Goal: Task Accomplishment & Management: Use online tool/utility

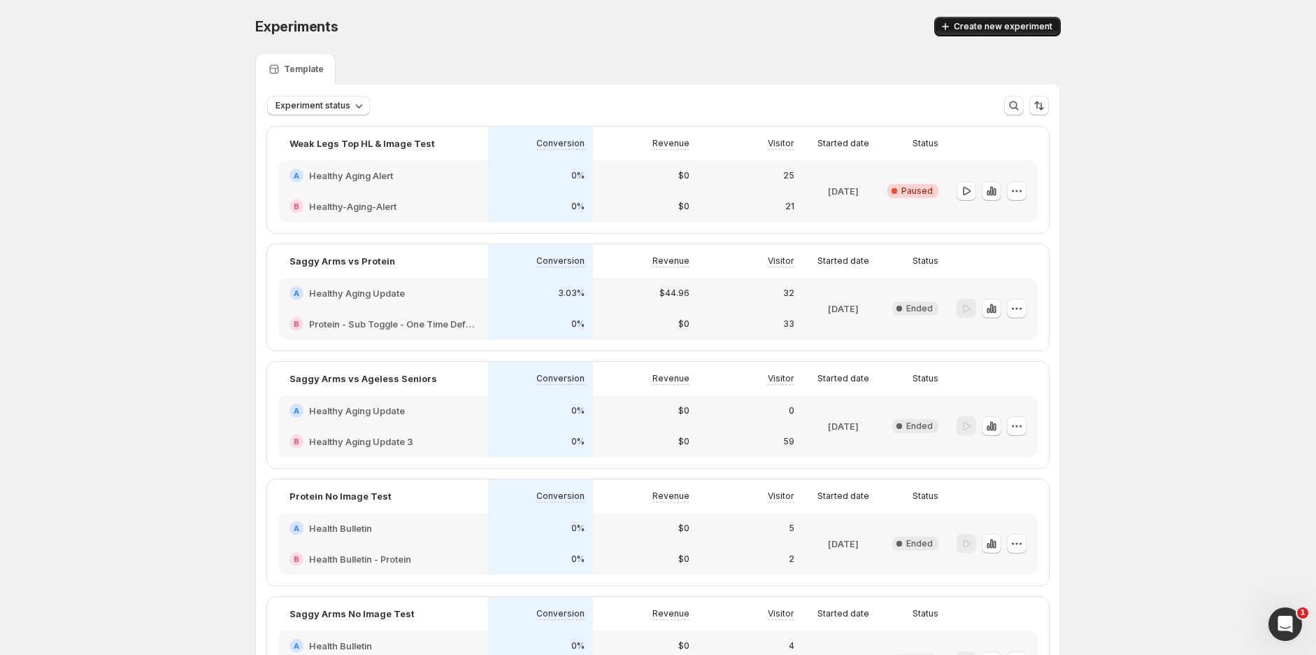
click at [994, 24] on span "Create new experiment" at bounding box center [1003, 26] width 99 height 11
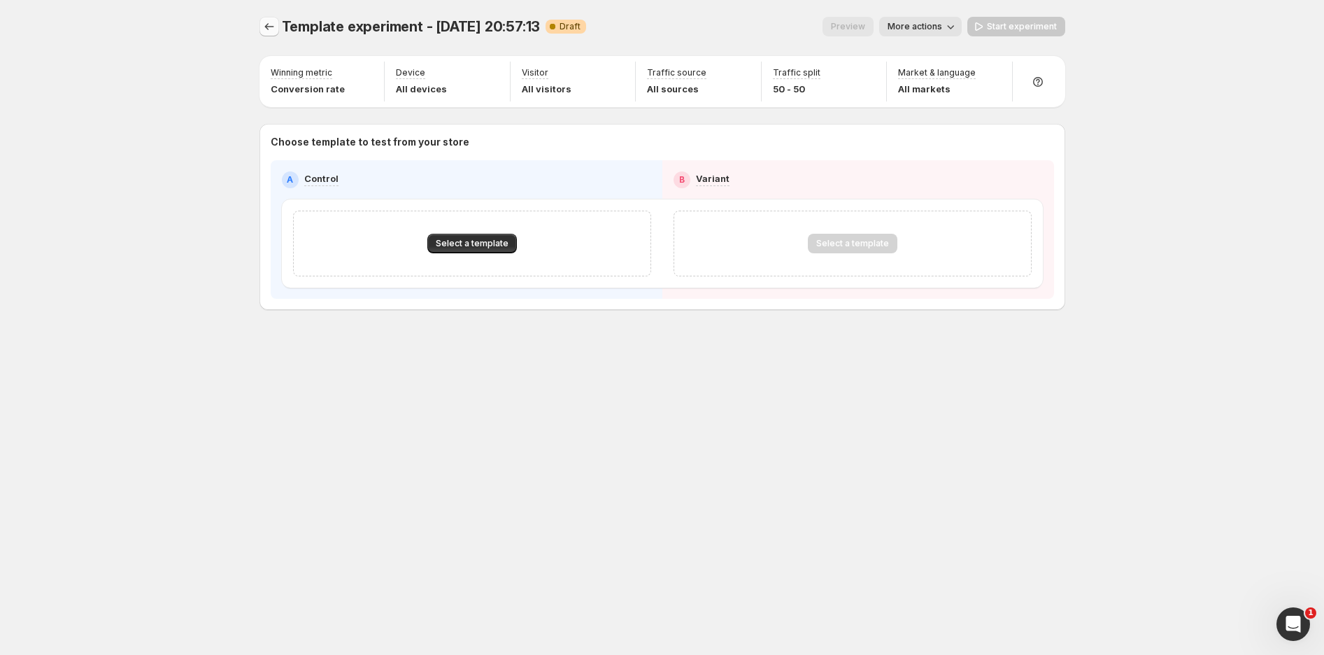
drag, startPoint x: 280, startPoint y: 23, endPoint x: 264, endPoint y: 29, distance: 16.6
click at [278, 23] on div at bounding box center [270, 27] width 22 height 20
click at [264, 29] on icon "Experiments" at bounding box center [269, 27] width 14 height 14
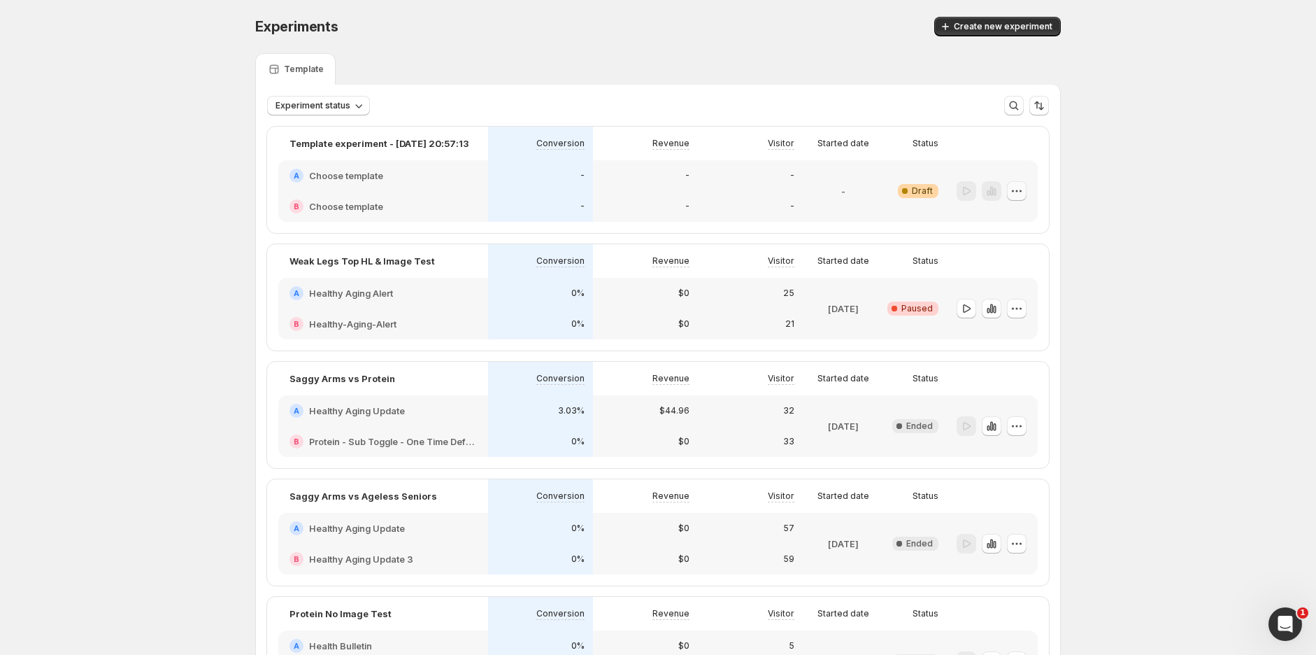
click at [1024, 191] on icon "button" at bounding box center [1017, 191] width 14 height 14
click at [1021, 303] on icon "button" at bounding box center [1017, 308] width 14 height 14
click at [1029, 383] on span "End experiment" at bounding box center [1030, 384] width 68 height 11
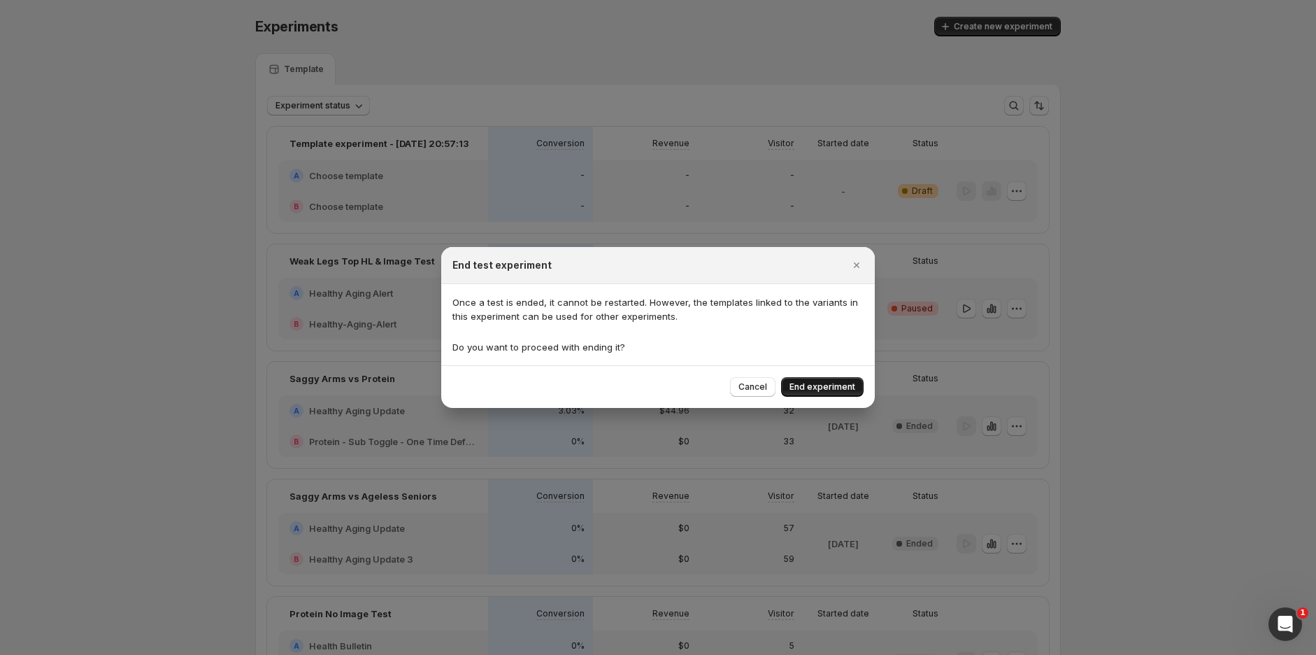
click at [829, 387] on span "End experiment" at bounding box center [822, 386] width 66 height 11
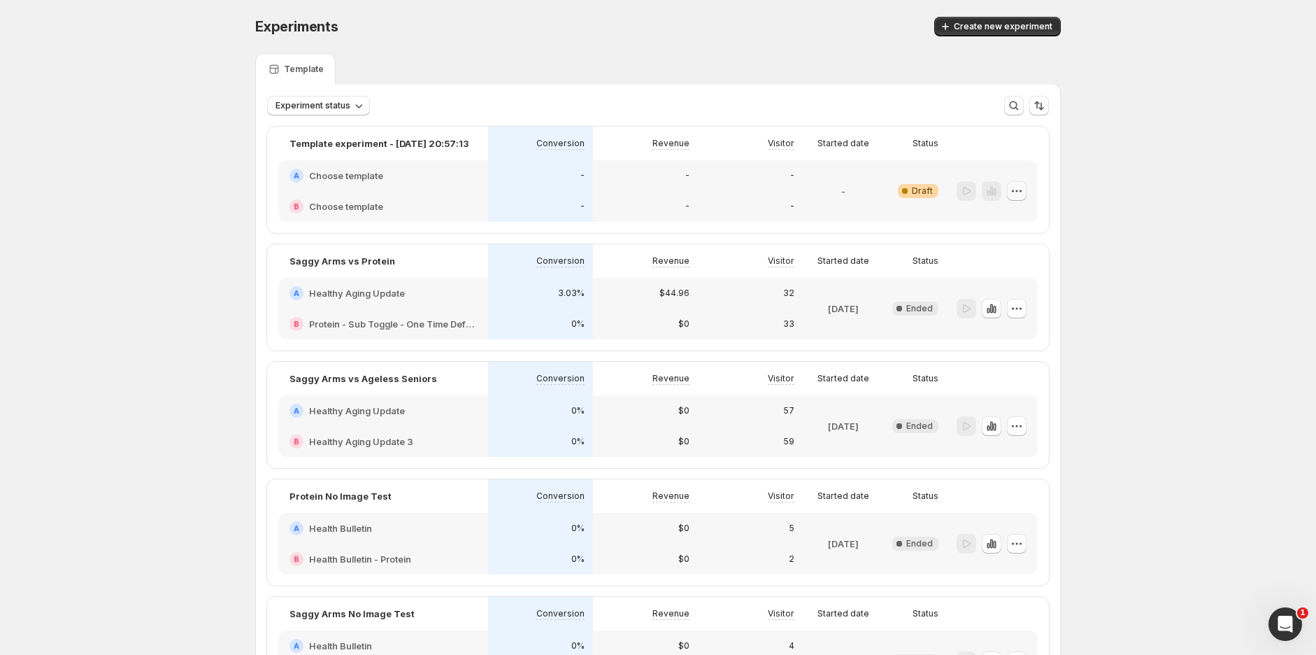
click at [1022, 190] on icon "button" at bounding box center [1021, 191] width 2 height 2
click at [1010, 223] on span "Edit" at bounding box center [1003, 219] width 15 height 11
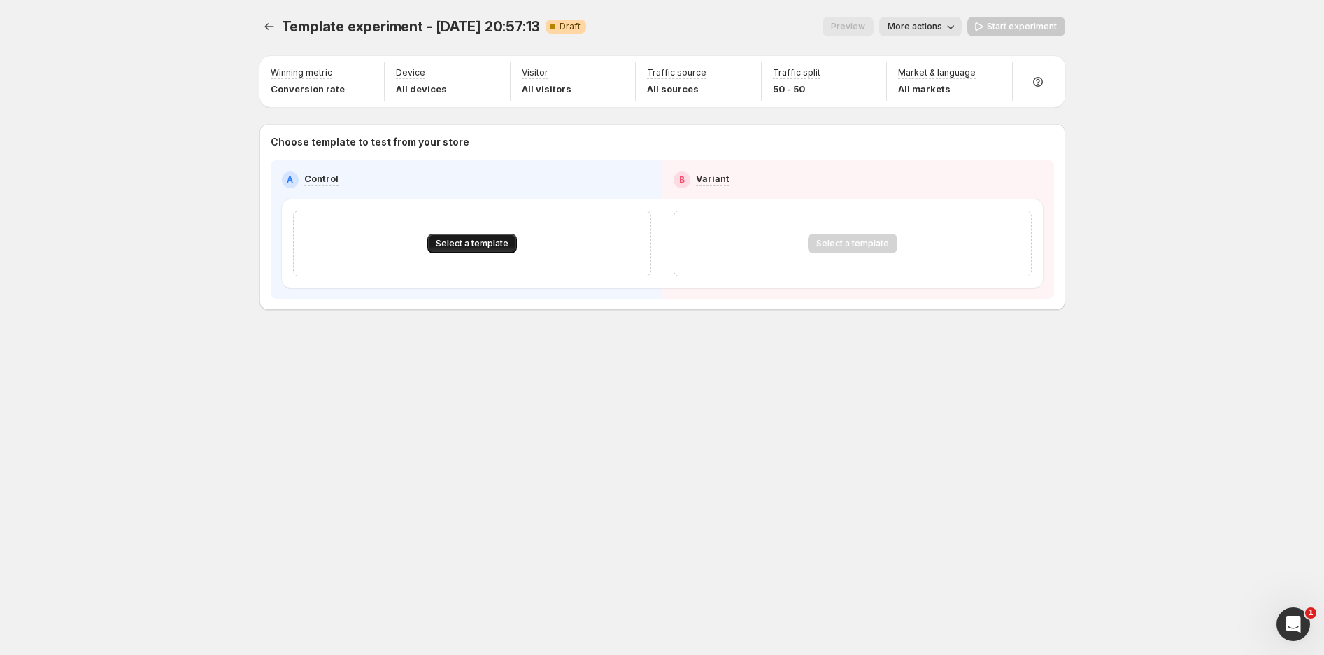
click at [471, 243] on span "Select a template" at bounding box center [472, 243] width 73 height 11
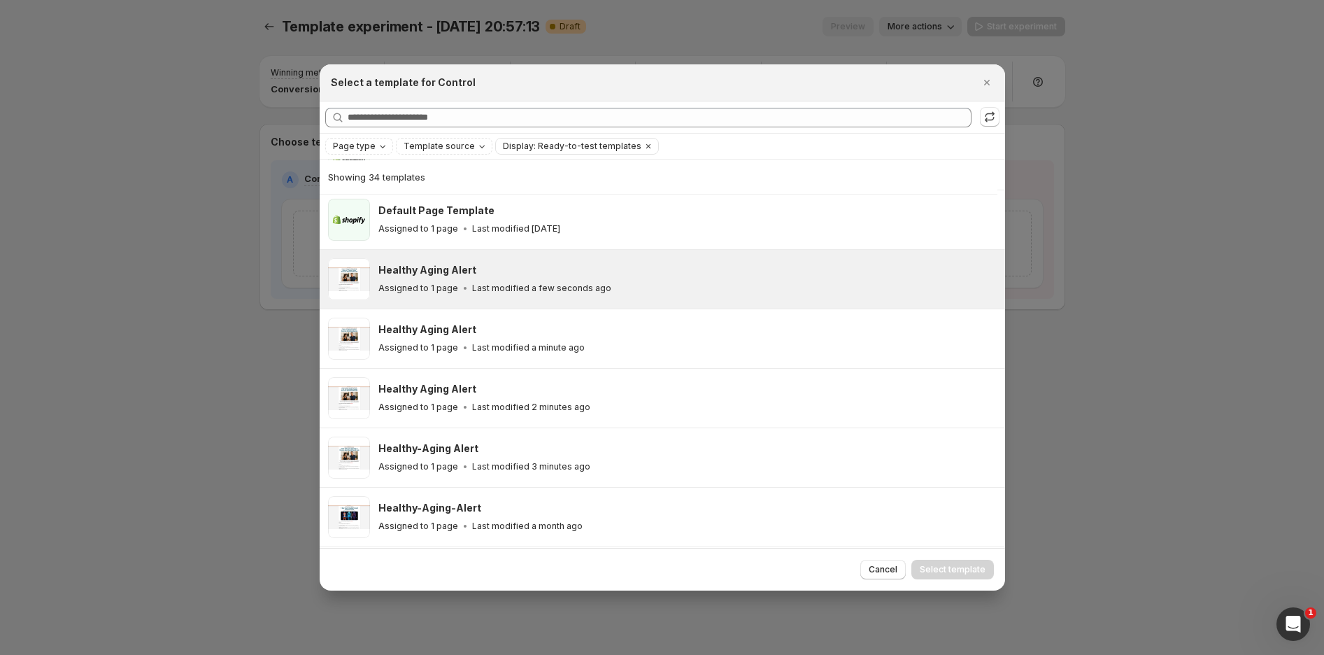
scroll to position [266, 0]
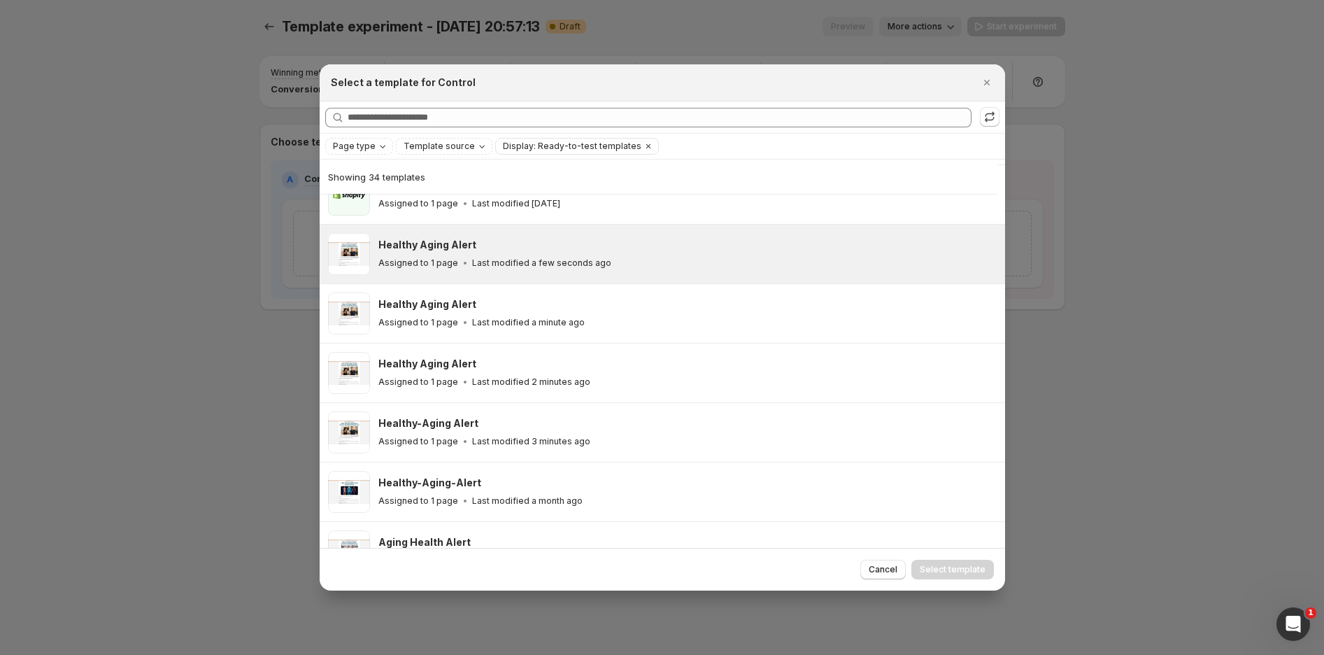
click at [410, 258] on p "Assigned to 1 page" at bounding box center [418, 262] width 80 height 11
drag, startPoint x: 957, startPoint y: 569, endPoint x: 1003, endPoint y: 520, distance: 67.8
click at [957, 568] on span "Select template" at bounding box center [953, 569] width 66 height 11
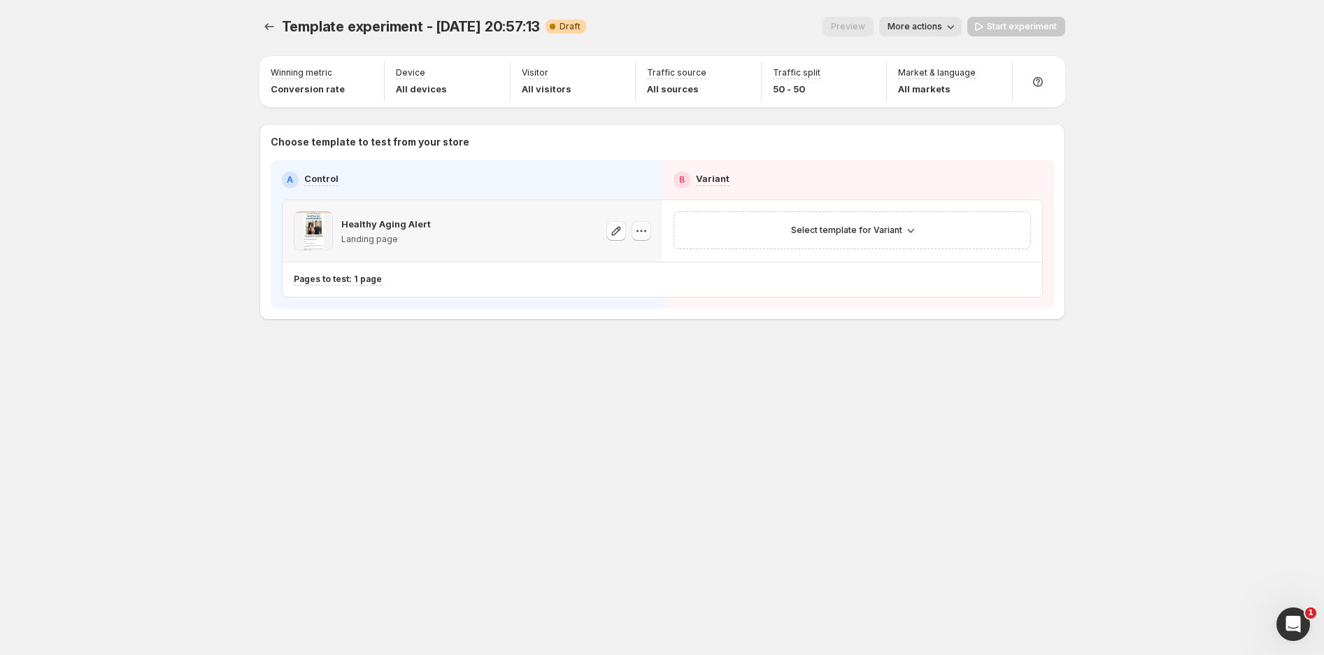
click at [641, 238] on button "button" at bounding box center [641, 231] width 20 height 20
click at [383, 227] on p "Healthy Aging Alert" at bounding box center [386, 224] width 90 height 14
click at [292, 227] on div "Healthy Aging Alert Landing page" at bounding box center [473, 231] width 380 height 62
click at [316, 230] on span at bounding box center [313, 230] width 39 height 39
click at [406, 217] on p "Healthy Aging Alert" at bounding box center [386, 224] width 90 height 14
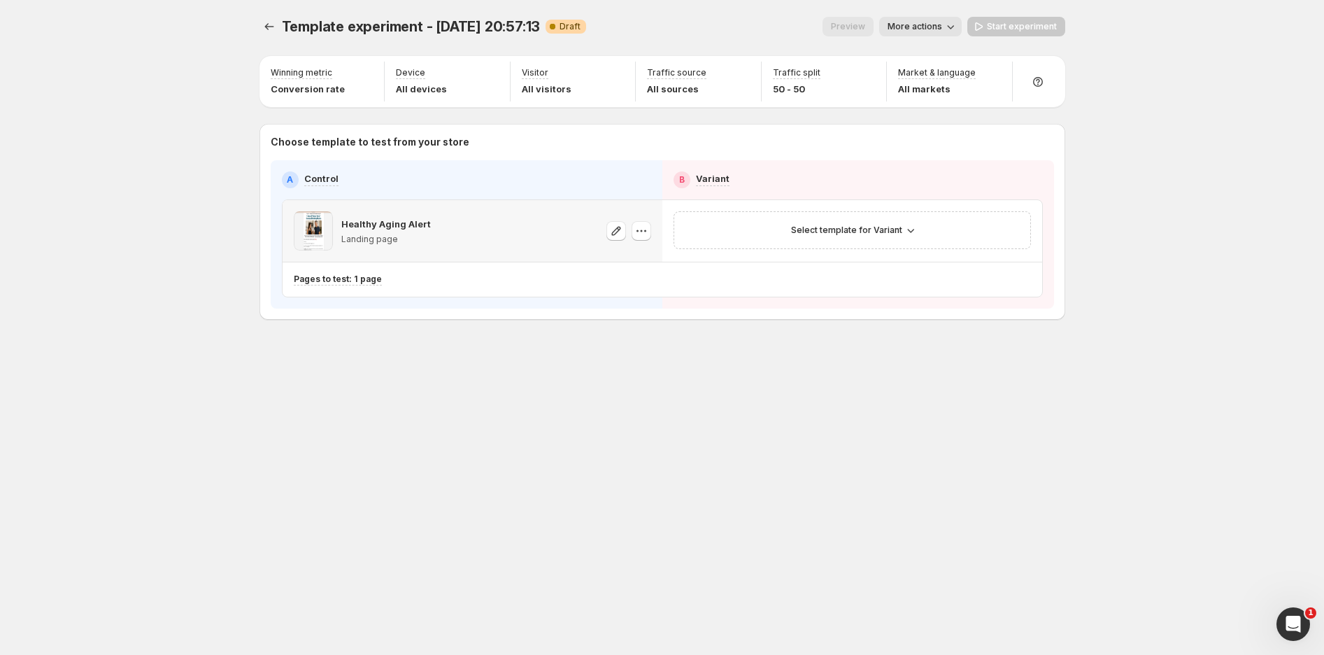
click at [338, 225] on div "Healthy Aging Alert Landing page" at bounding box center [362, 230] width 137 height 39
click at [310, 226] on span at bounding box center [313, 230] width 39 height 39
click at [618, 234] on icon "button" at bounding box center [616, 231] width 14 height 14
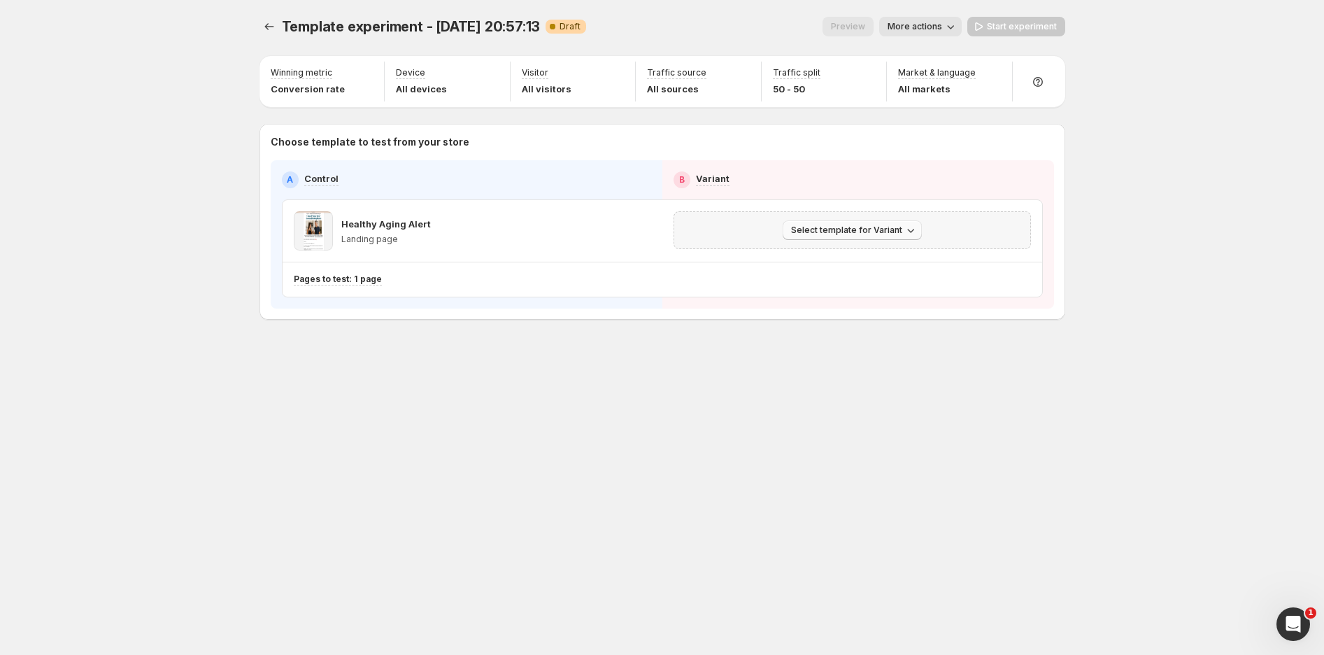
click at [895, 224] on button "Select template for Variant" at bounding box center [851, 230] width 139 height 20
click at [858, 259] on span "Select an existing template" at bounding box center [841, 259] width 118 height 11
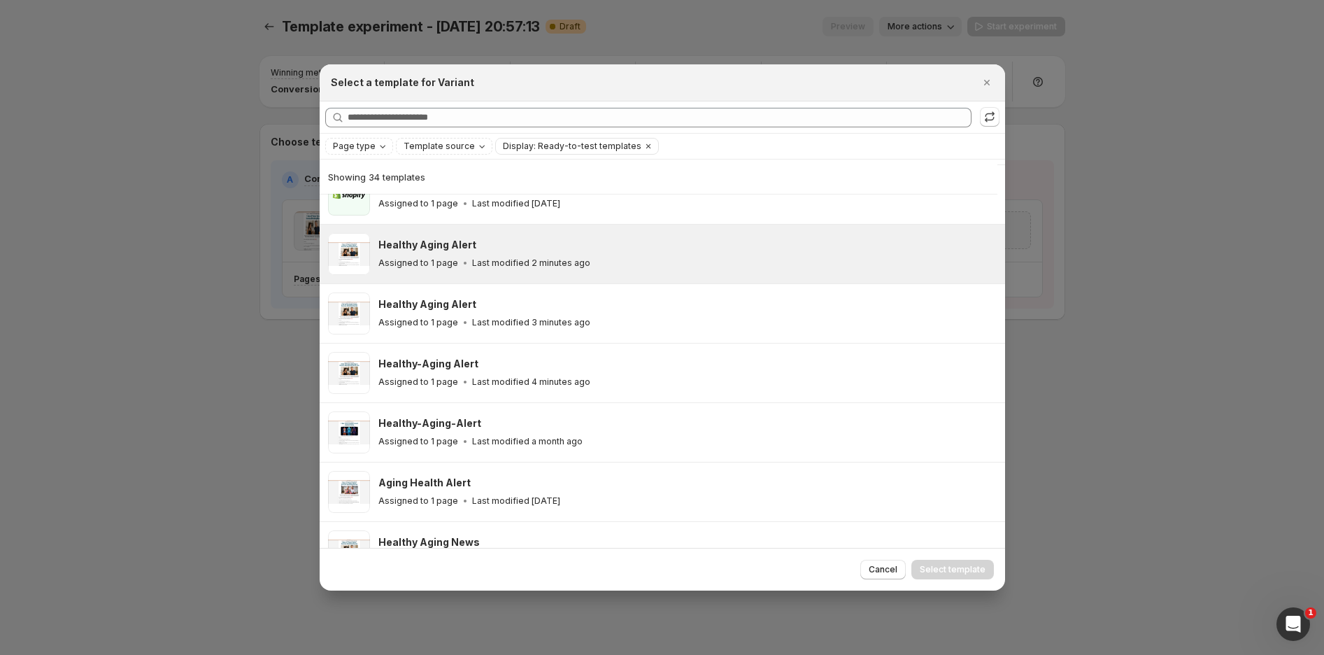
click at [466, 242] on h3 "Healthy Aging Alert" at bounding box center [427, 245] width 98 height 14
click at [961, 567] on span "Select template" at bounding box center [953, 569] width 66 height 11
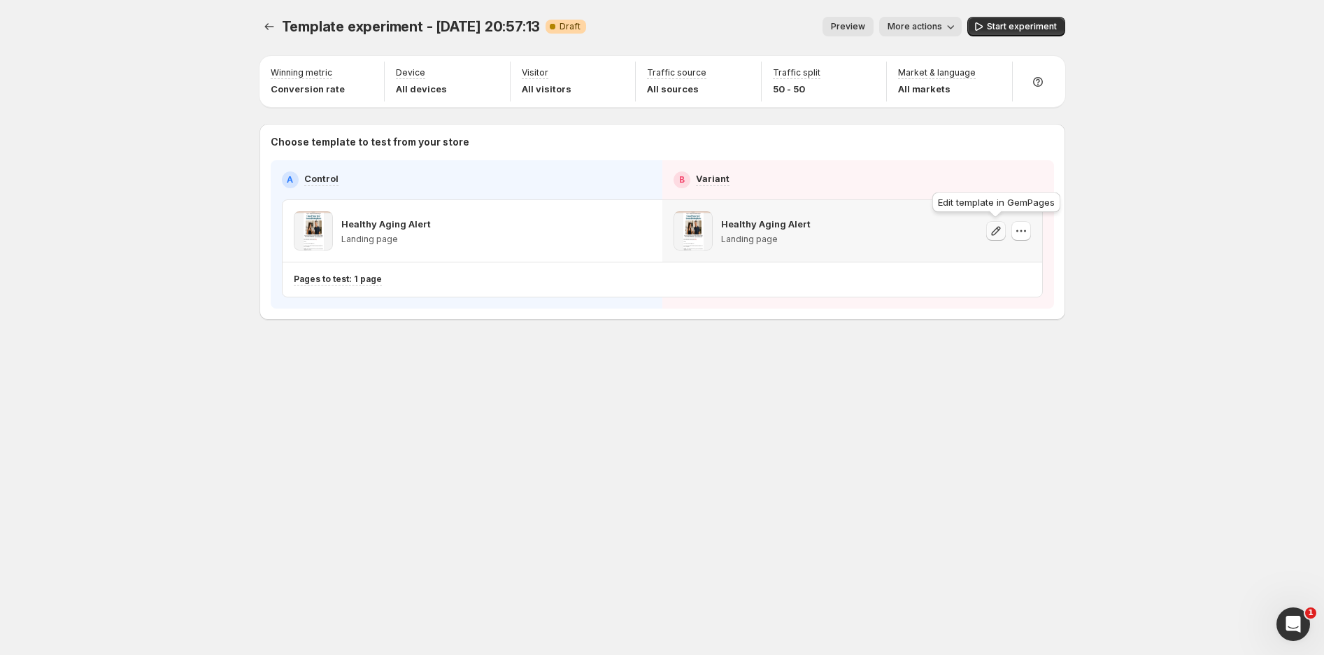
click at [994, 229] on icon "button" at bounding box center [996, 231] width 14 height 14
click at [994, 234] on icon "button" at bounding box center [996, 231] width 14 height 14
click at [942, 24] on span "More actions" at bounding box center [914, 26] width 55 height 11
click at [920, 77] on span "Rename" at bounding box center [928, 78] width 36 height 11
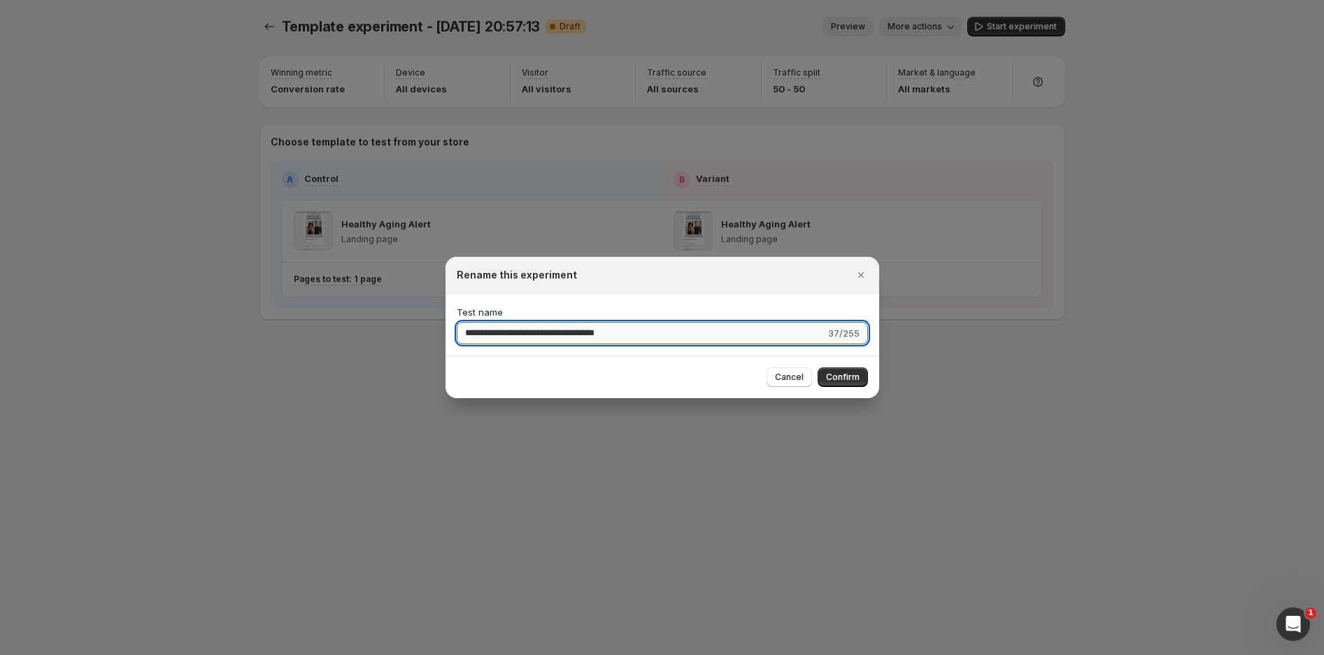
click at [511, 330] on input "**********" at bounding box center [641, 333] width 369 height 22
type input "**********"
drag, startPoint x: 841, startPoint y: 379, endPoint x: 1059, endPoint y: 269, distance: 244.2
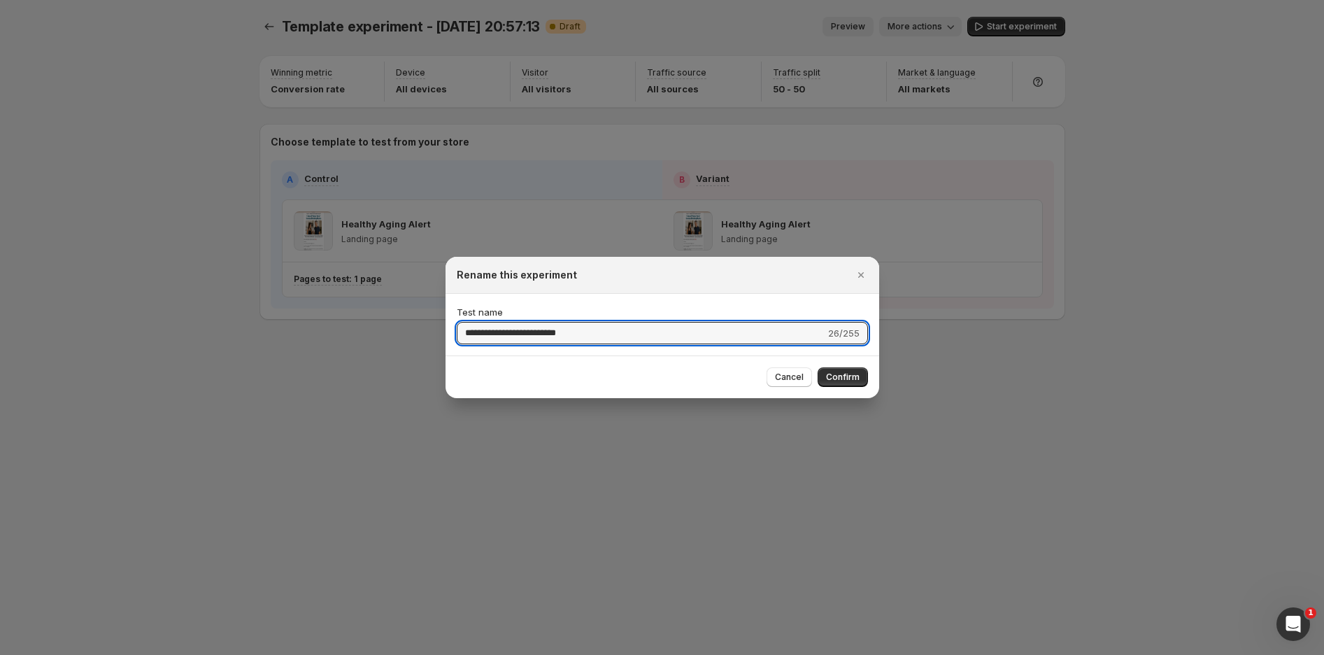
click at [841, 379] on span "Confirm" at bounding box center [843, 376] width 34 height 11
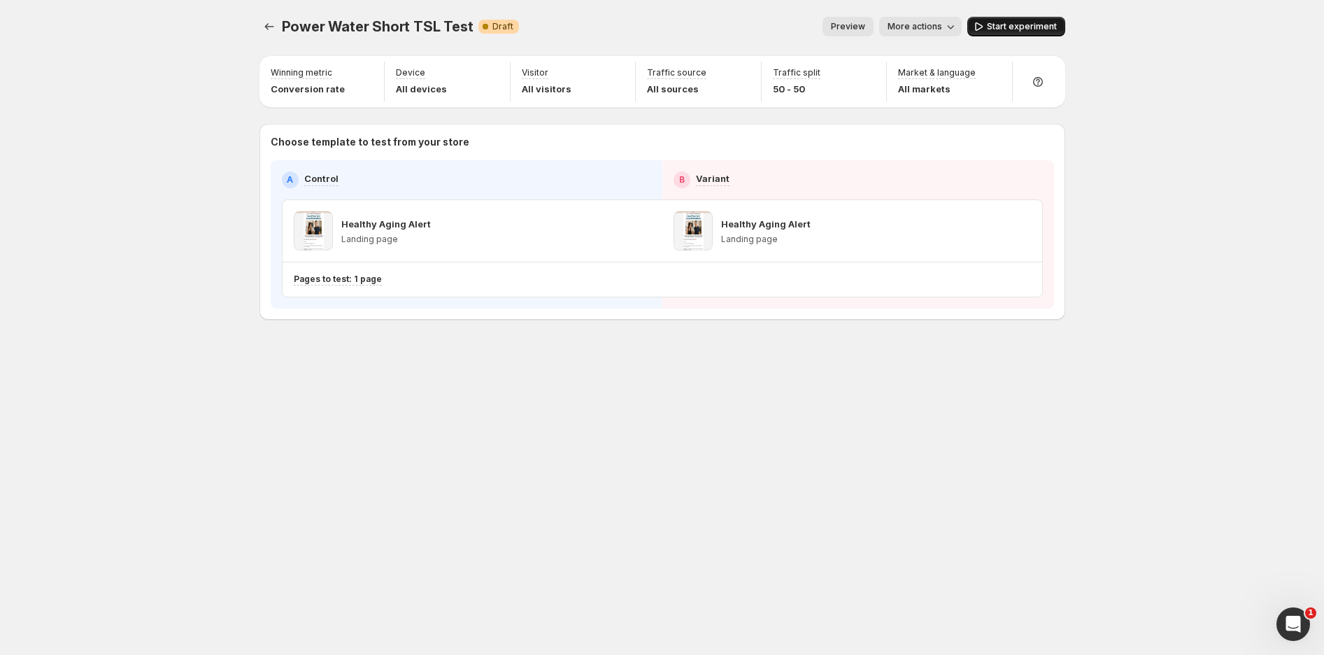
click at [1005, 24] on span "Start experiment" at bounding box center [1022, 26] width 70 height 11
